Goal: Obtain resource: Download file/media

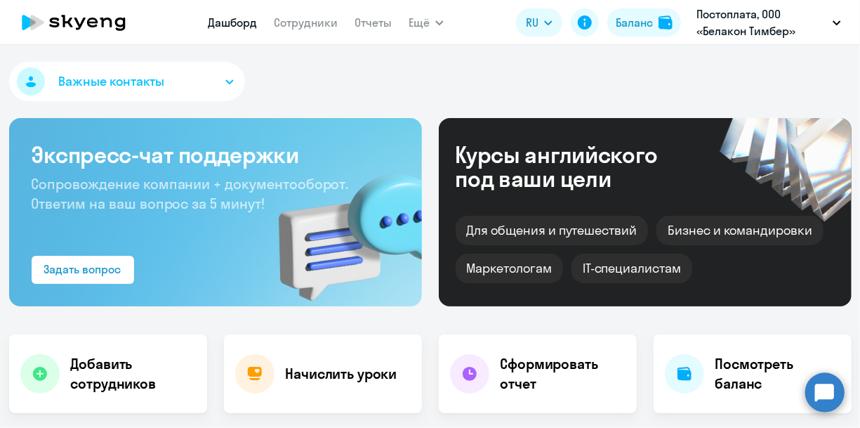
select select "30"
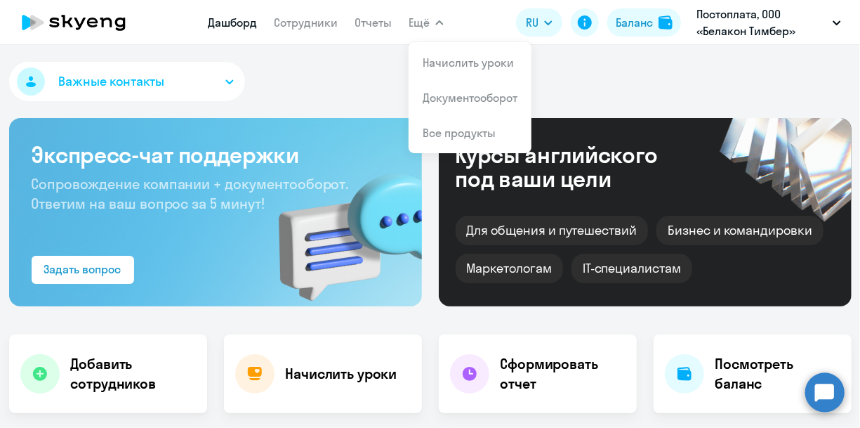
click at [456, 103] on link "Документооборот" at bounding box center [470, 98] width 95 height 14
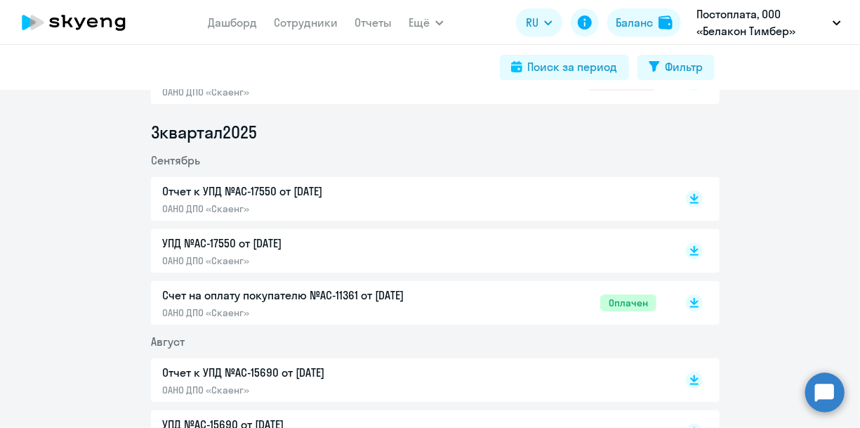
scroll to position [355, 0]
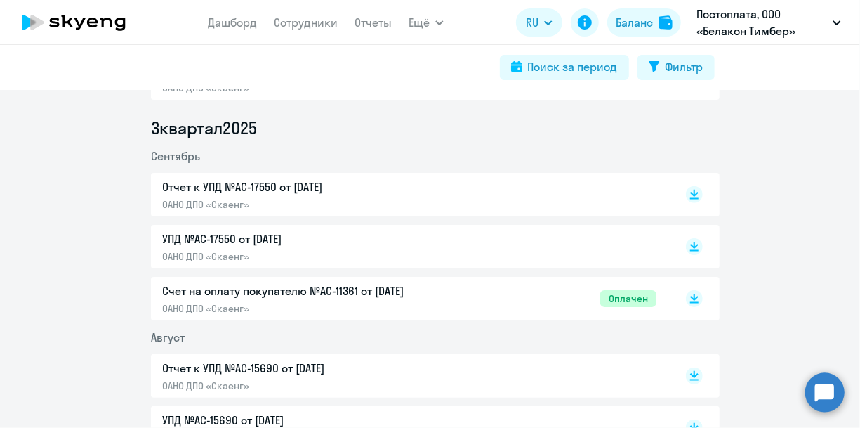
click at [267, 191] on p "Отчет к УПД №AC-17550 от [DATE]" at bounding box center [309, 186] width 295 height 17
click at [233, 237] on p "УПД №AC-17550 от [DATE]" at bounding box center [309, 238] width 295 height 17
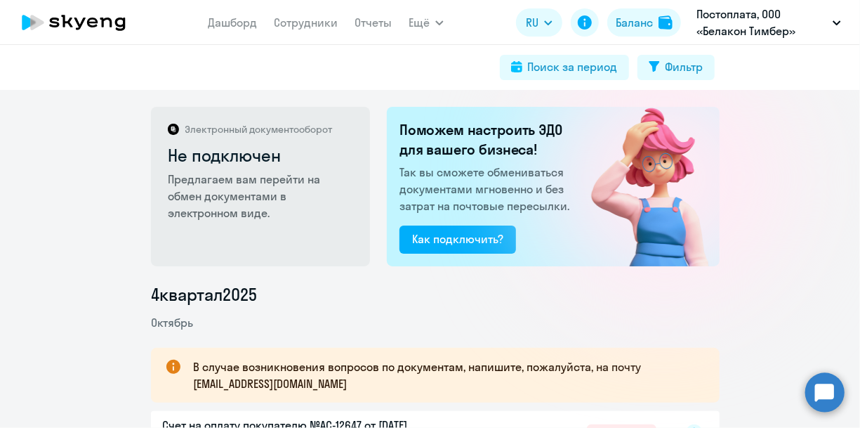
scroll to position [0, 0]
click at [305, 384] on p "В случае возникновения вопросов по документам, напишите, пожалуйста, на почту […" at bounding box center [444, 375] width 502 height 34
drag, startPoint x: 190, startPoint y: 387, endPoint x: 311, endPoint y: 384, distance: 121.6
click at [311, 384] on p "В случае возникновения вопросов по документам, напишите, пожалуйста, на почту […" at bounding box center [444, 375] width 502 height 34
copy p "[EMAIL_ADDRESS][DOMAIN_NAME]"
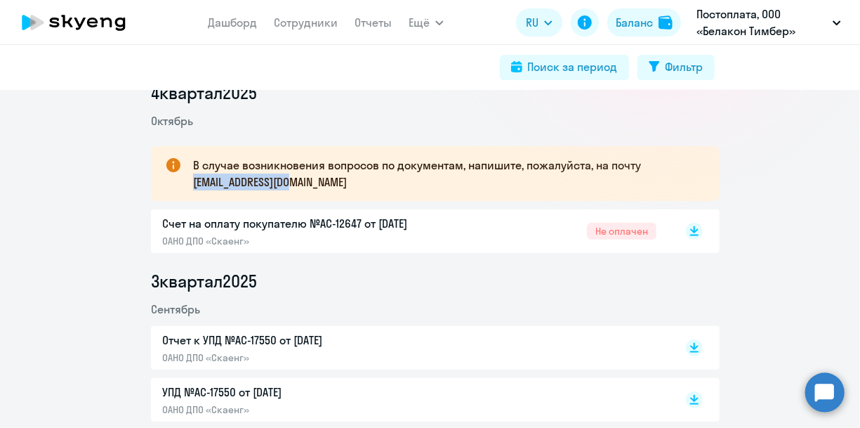
scroll to position [202, 0]
